Goal: Task Accomplishment & Management: Use online tool/utility

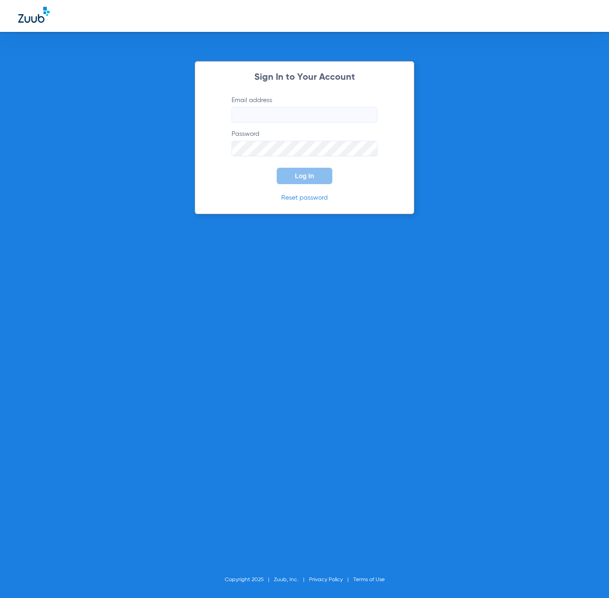
click at [308, 104] on label "Email address" at bounding box center [305, 109] width 146 height 27
click at [308, 107] on input "Email address" at bounding box center [305, 115] width 146 height 16
click at [302, 116] on input "Email address" at bounding box center [305, 115] width 146 height 16
type input "l"
type input "[EMAIL_ADDRESS][DOMAIN_NAME]"
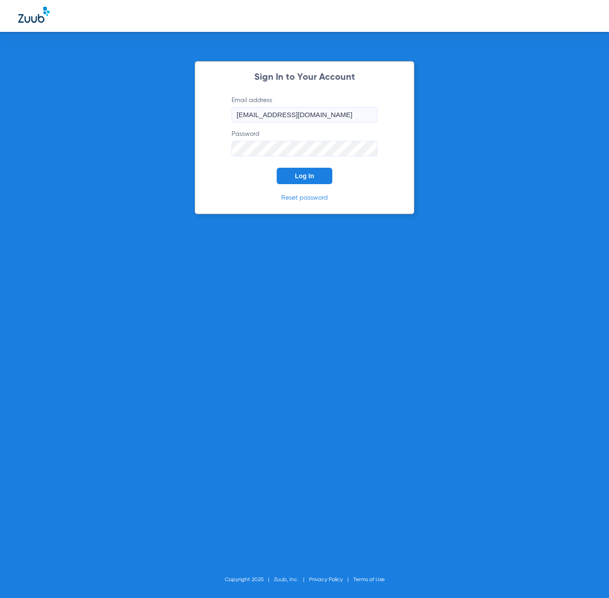
click at [277, 168] on button "Log In" at bounding box center [305, 176] width 56 height 16
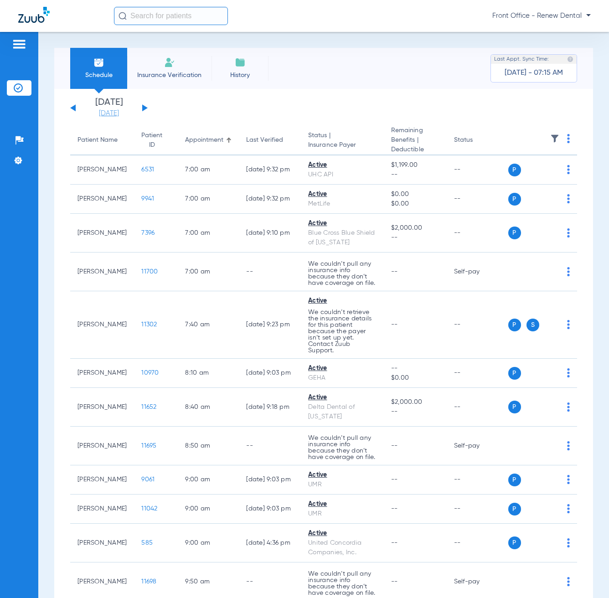
click at [108, 111] on link "[DATE]" at bounding box center [109, 113] width 55 height 9
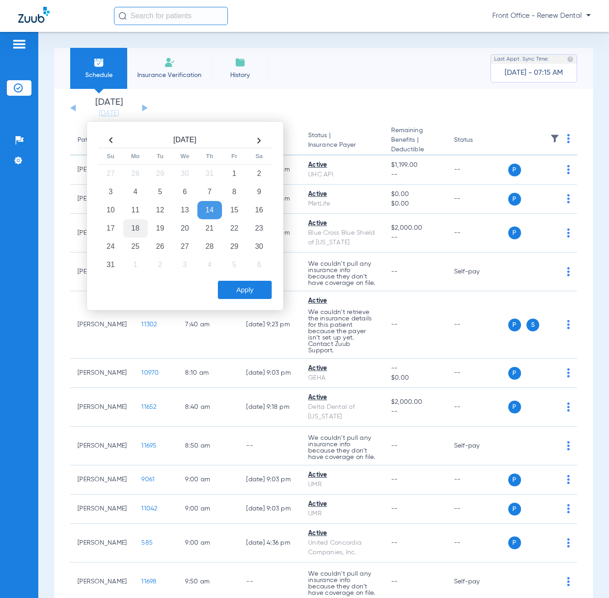
click at [135, 229] on td "18" at bounding box center [135, 228] width 25 height 18
click at [252, 297] on button "Apply" at bounding box center [245, 290] width 54 height 18
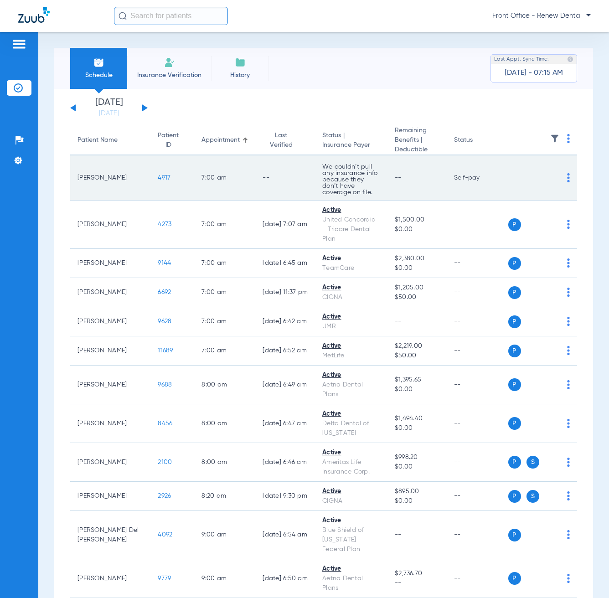
drag, startPoint x: 482, startPoint y: 174, endPoint x: 87, endPoint y: 184, distance: 395.1
click at [87, 184] on tr "[PERSON_NAME] 4917 7:00 AM -- We couldn’t pull any insurance info because they …" at bounding box center [323, 178] width 507 height 45
click at [77, 177] on td "[PERSON_NAME]" at bounding box center [110, 178] width 80 height 45
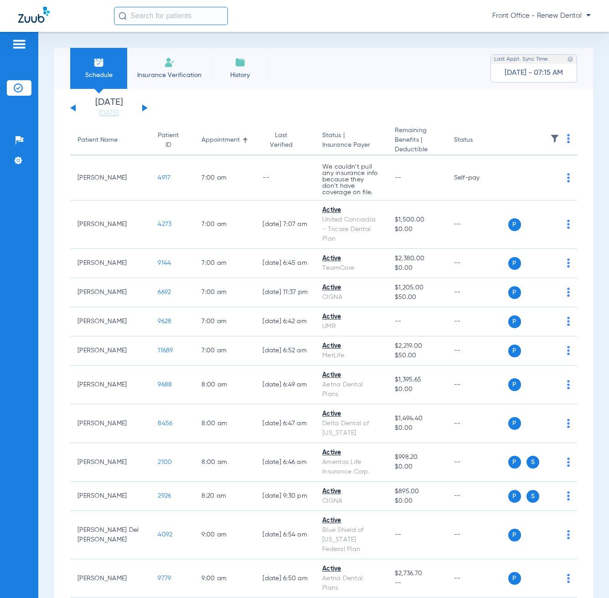
click at [222, 105] on app-single-date-navigator "[DATE] [DATE] [DATE] [DATE] [DATE] [DATE] [DATE] [DATE] [DATE] [DATE] [DATE] [D…" at bounding box center [323, 108] width 507 height 20
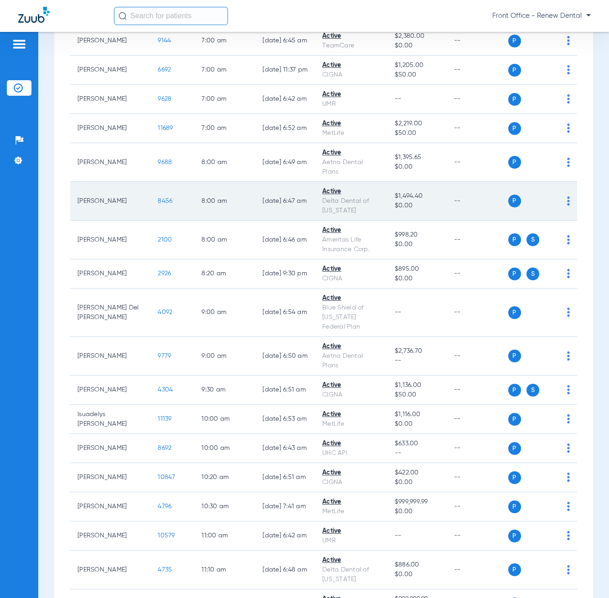
scroll to position [228, 0]
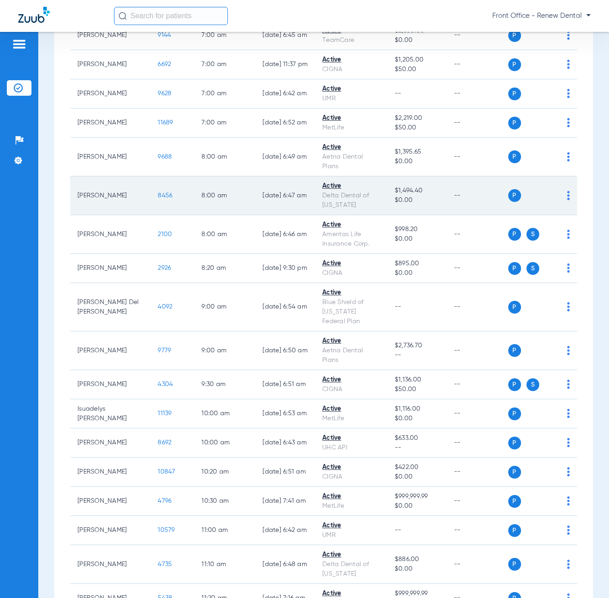
click at [111, 179] on td "[PERSON_NAME]" at bounding box center [110, 196] width 80 height 39
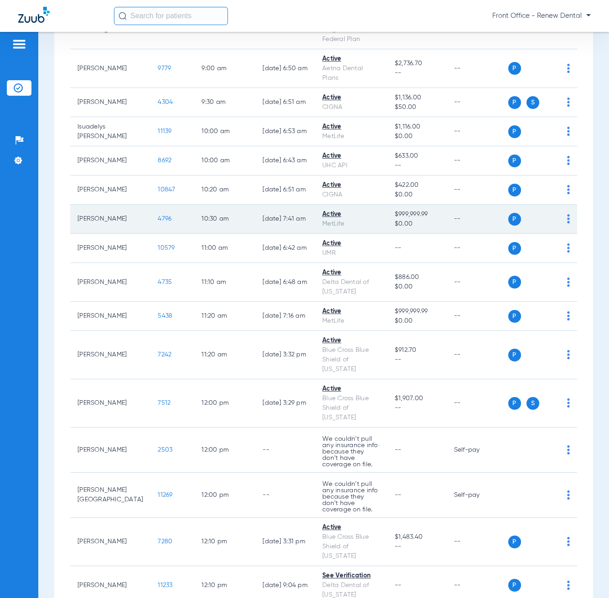
scroll to position [547, 0]
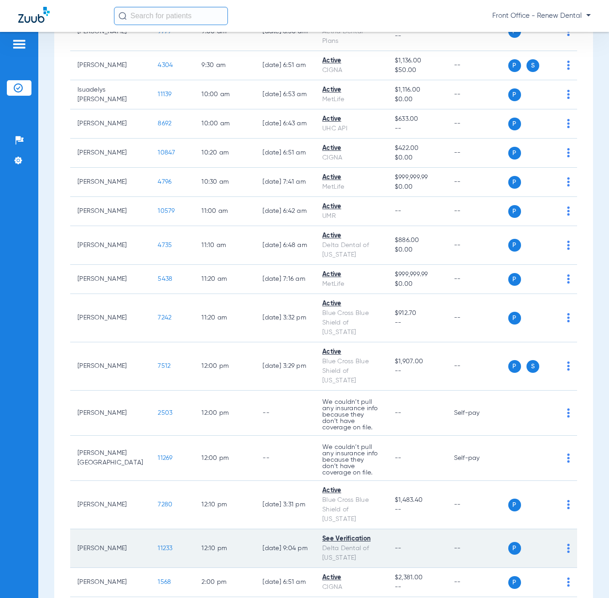
click at [567, 544] on img at bounding box center [568, 548] width 3 height 9
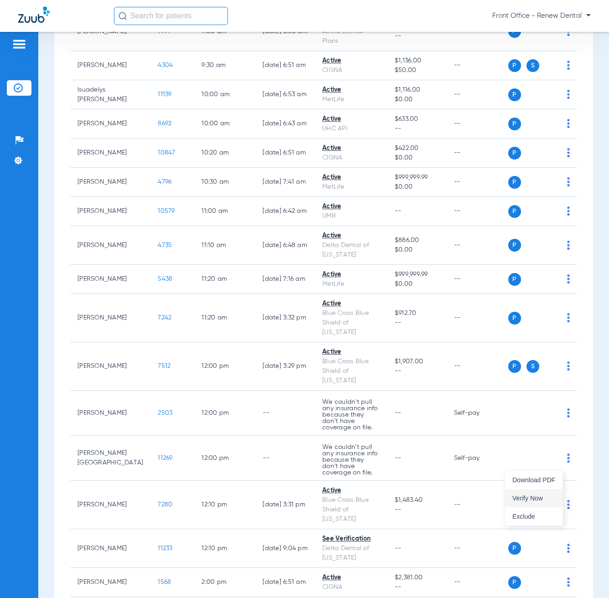
click at [532, 493] on button "Verify Now" at bounding box center [533, 498] width 57 height 18
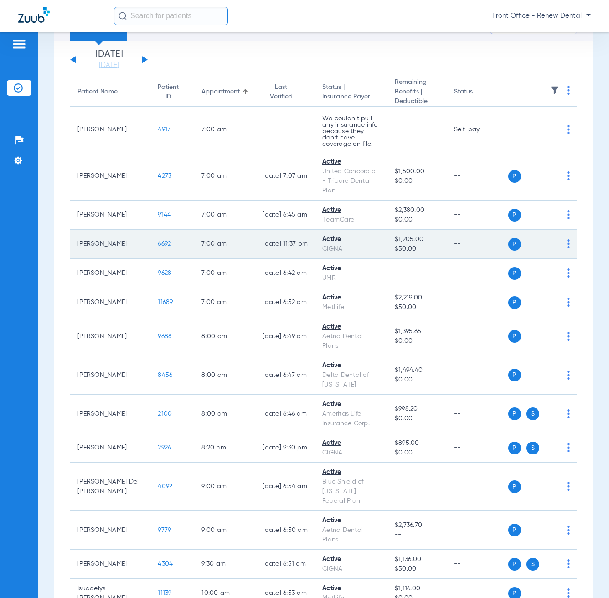
scroll to position [0, 0]
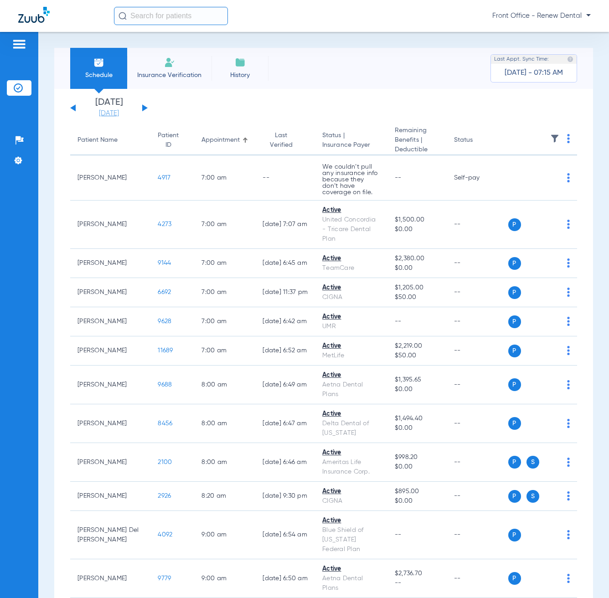
click at [109, 113] on link "[DATE]" at bounding box center [109, 113] width 55 height 9
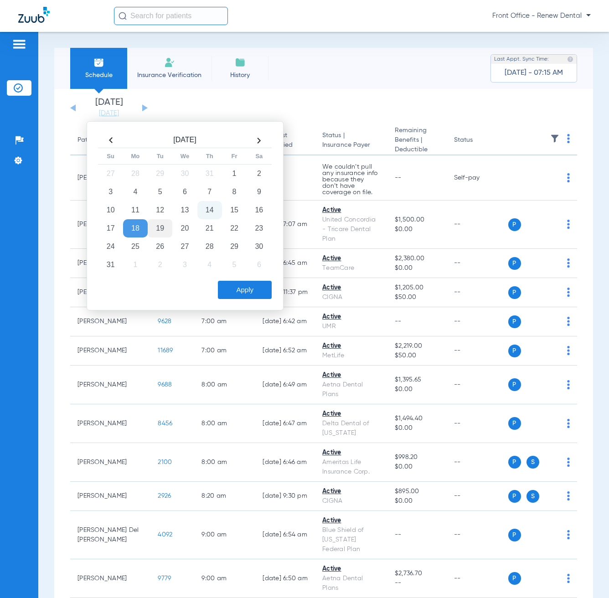
click at [165, 234] on td "19" at bounding box center [160, 228] width 25 height 18
click at [251, 297] on button "Apply" at bounding box center [245, 290] width 54 height 18
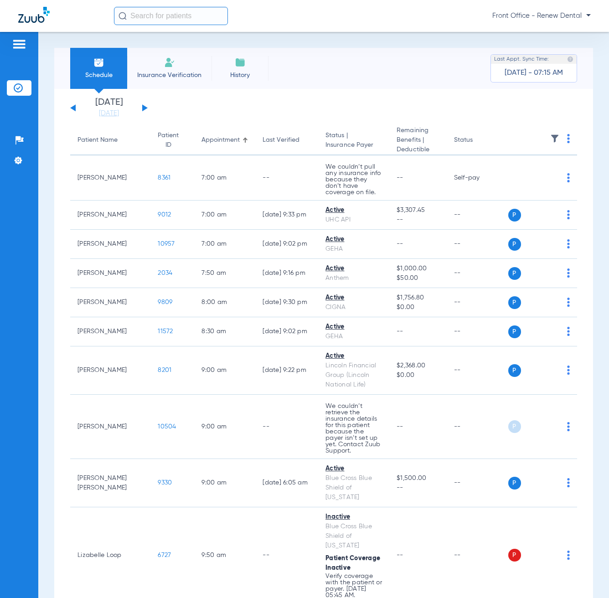
click at [75, 107] on button at bounding box center [72, 107] width 5 height 7
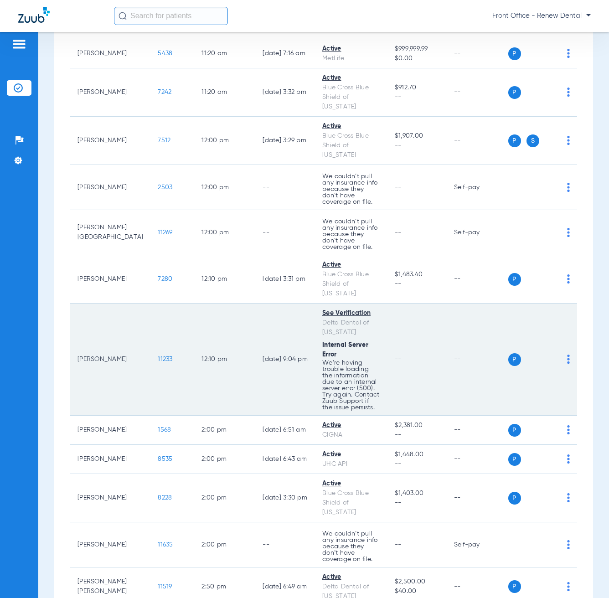
scroll to position [1032, 0]
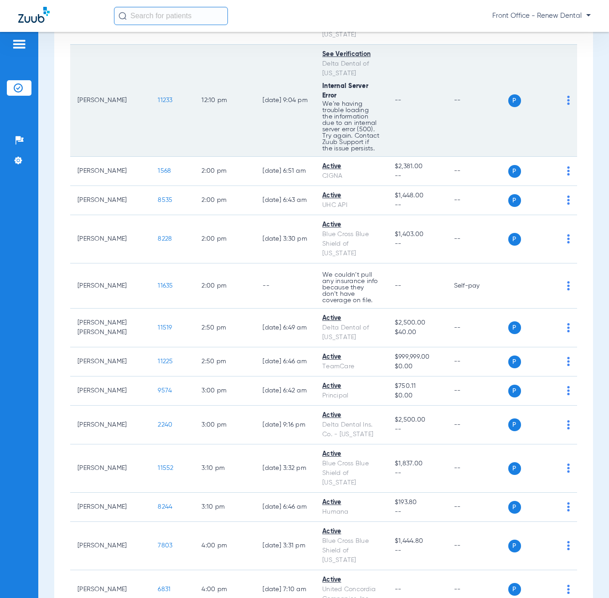
drag, startPoint x: 482, startPoint y: 39, endPoint x: 466, endPoint y: 36, distance: 15.8
click at [482, 45] on td "--" at bounding box center [478, 101] width 62 height 112
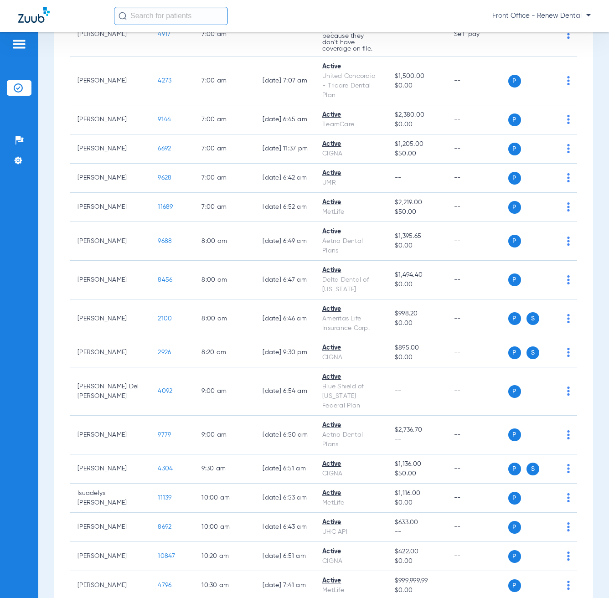
scroll to position [0, 0]
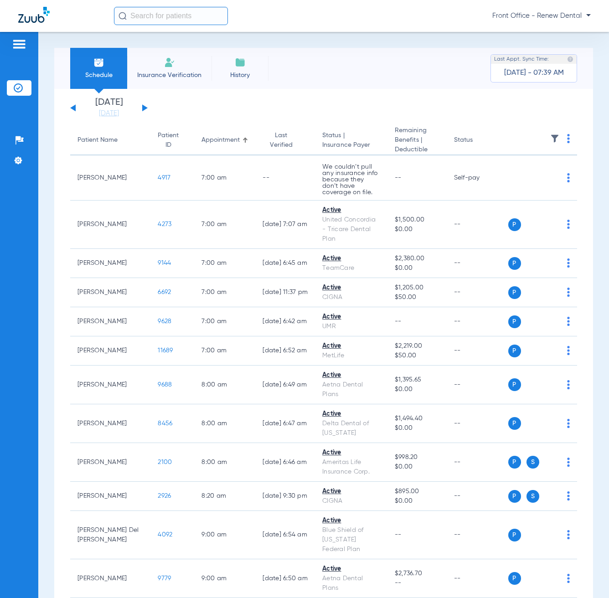
click at [144, 107] on button at bounding box center [144, 107] width 5 height 7
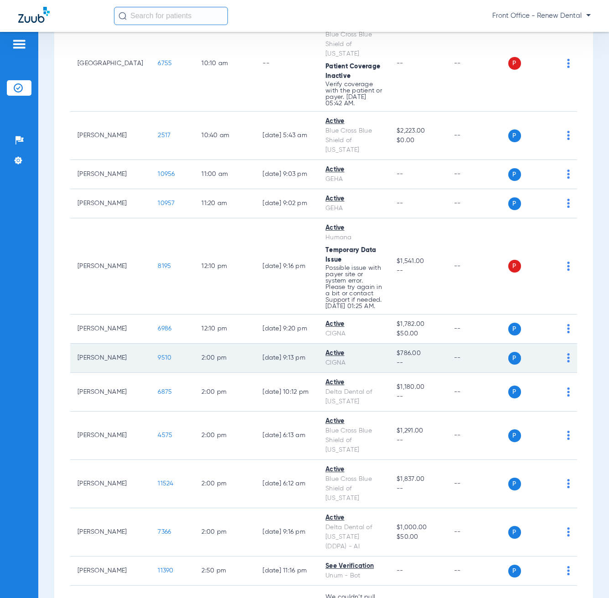
scroll to position [775, 0]
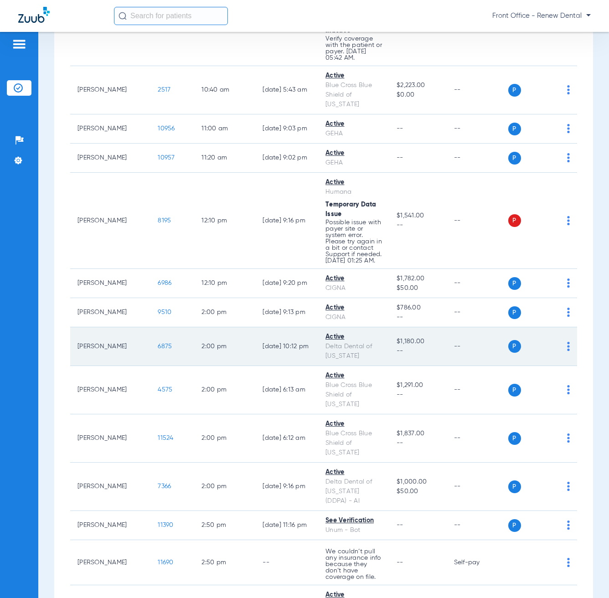
click at [359, 333] on div "Active" at bounding box center [354, 338] width 57 height 10
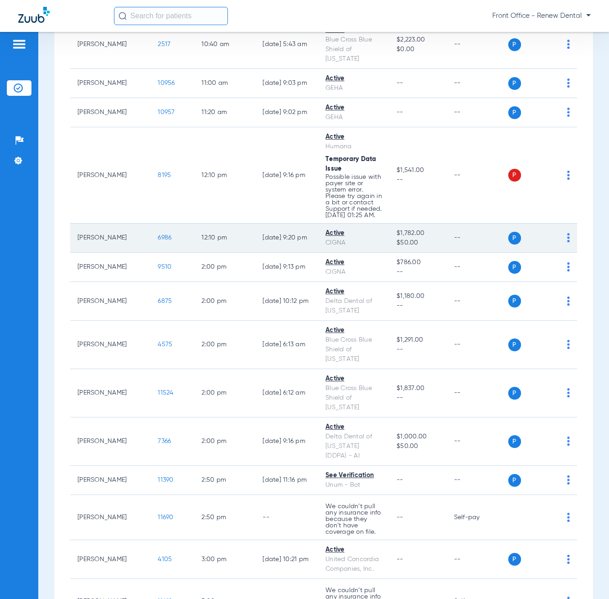
click at [112, 223] on td "[PERSON_NAME]" at bounding box center [110, 237] width 80 height 29
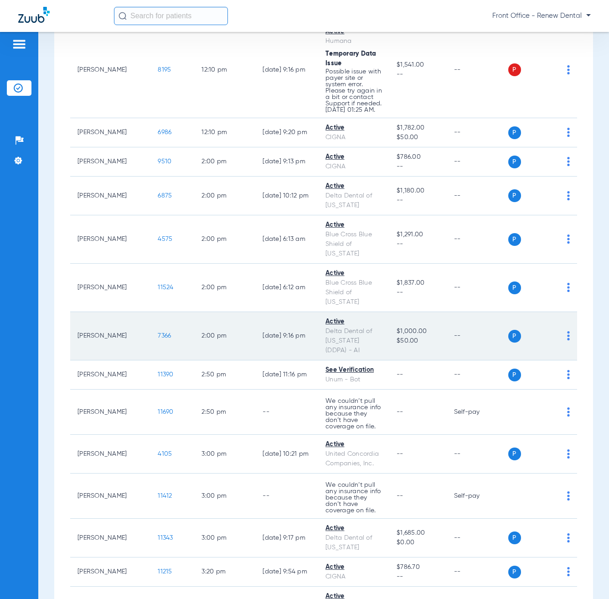
scroll to position [958, 0]
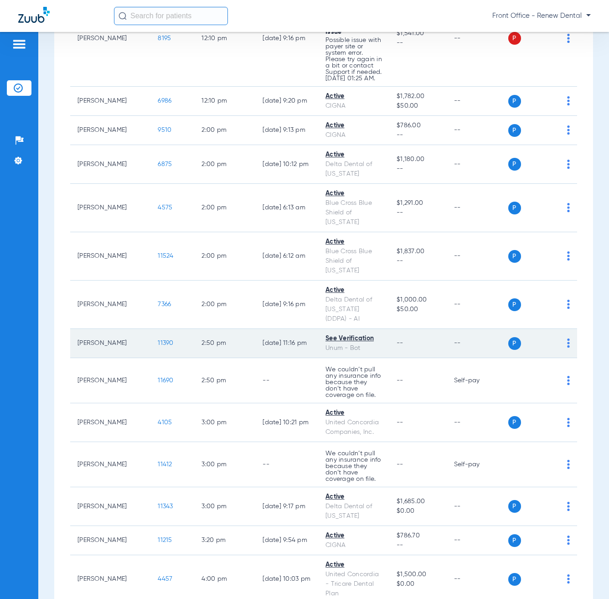
click at [390, 329] on td "--" at bounding box center [418, 343] width 57 height 29
click at [567, 338] on img at bounding box center [568, 342] width 3 height 9
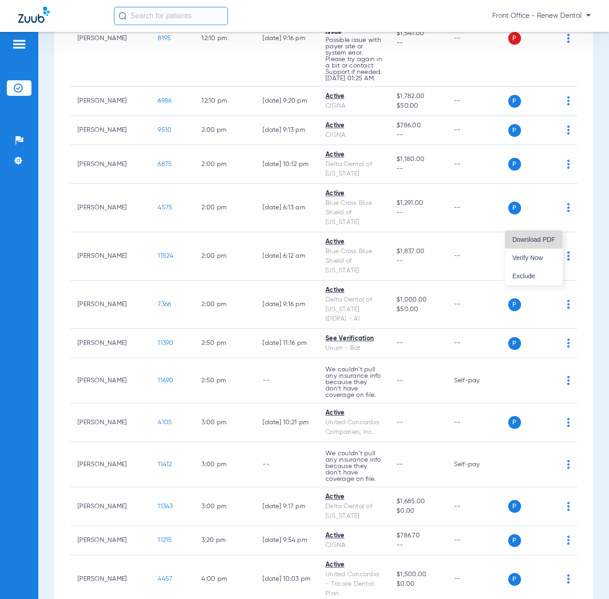
click at [535, 243] on button "Download PDF" at bounding box center [533, 239] width 57 height 18
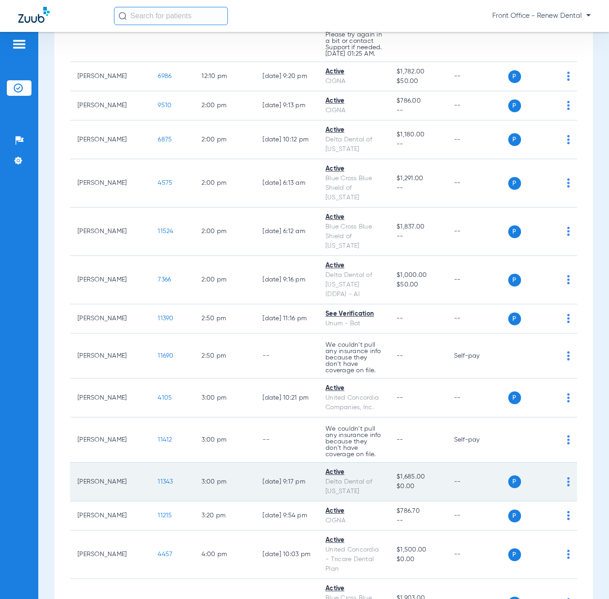
scroll to position [993, 0]
